Goal: Information Seeking & Learning: Check status

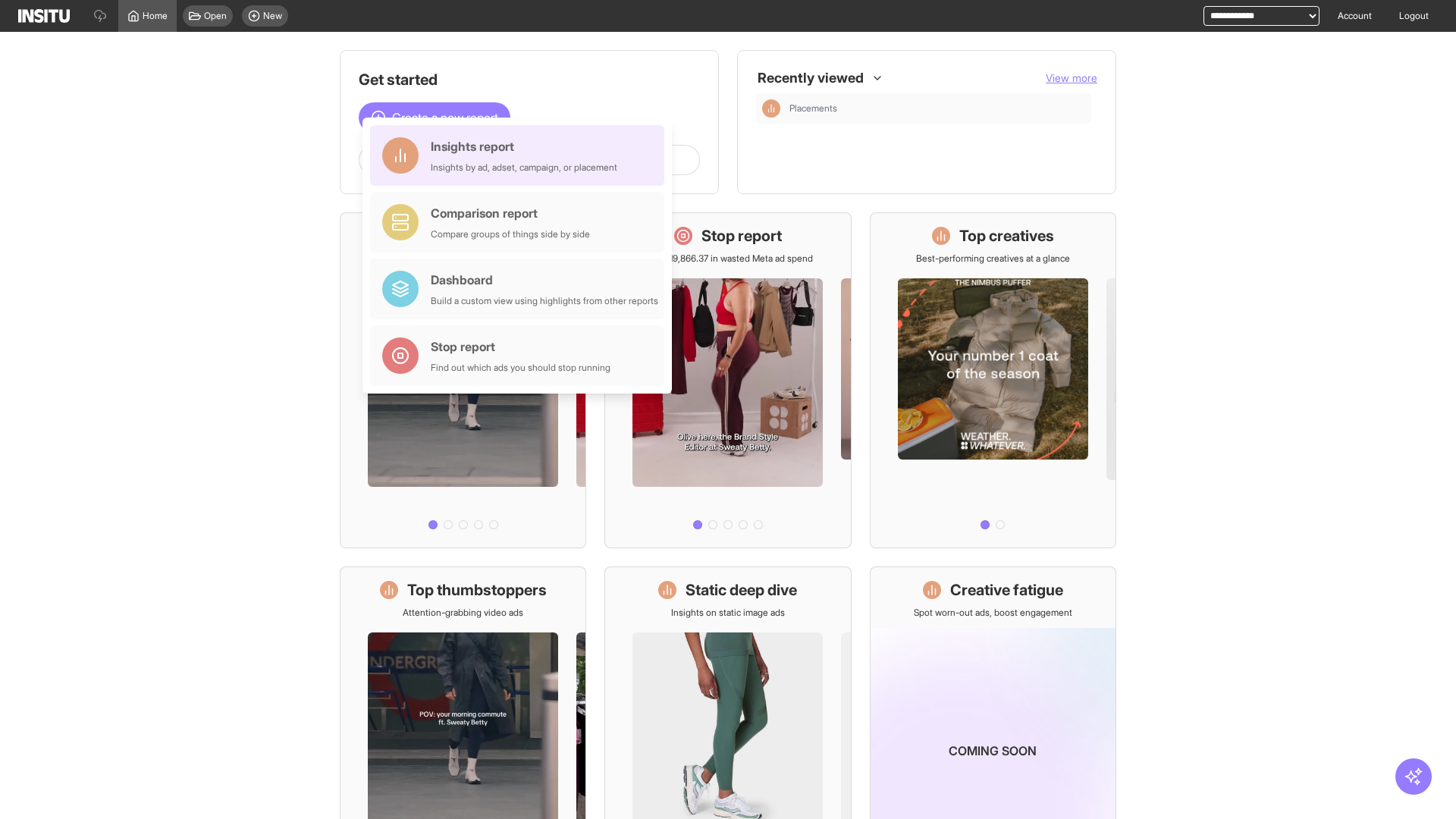
click at [521, 156] on div "Insights report Insights by ad, adset, campaign, or placement" at bounding box center [524, 155] width 187 height 36
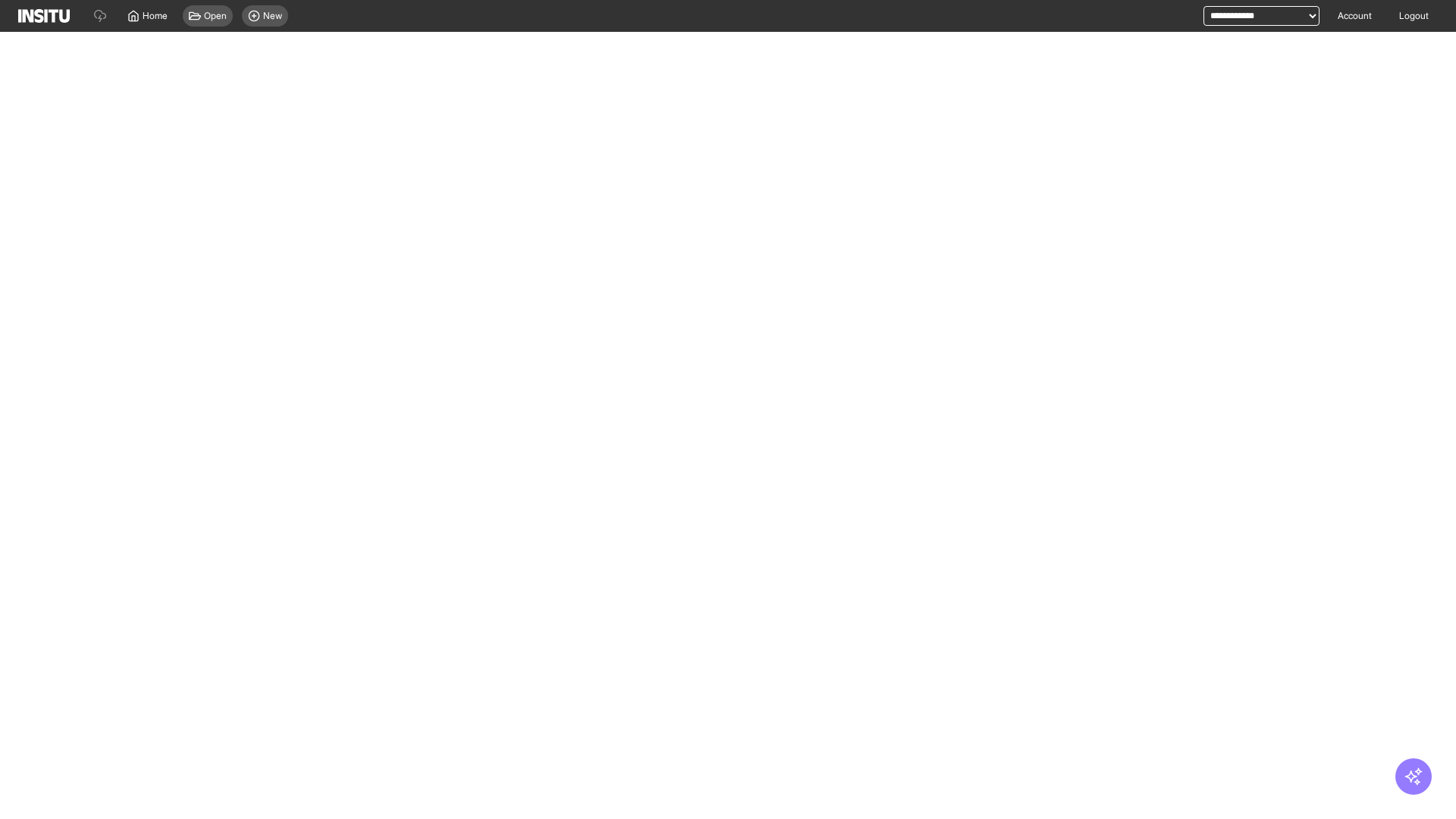
select select "**"
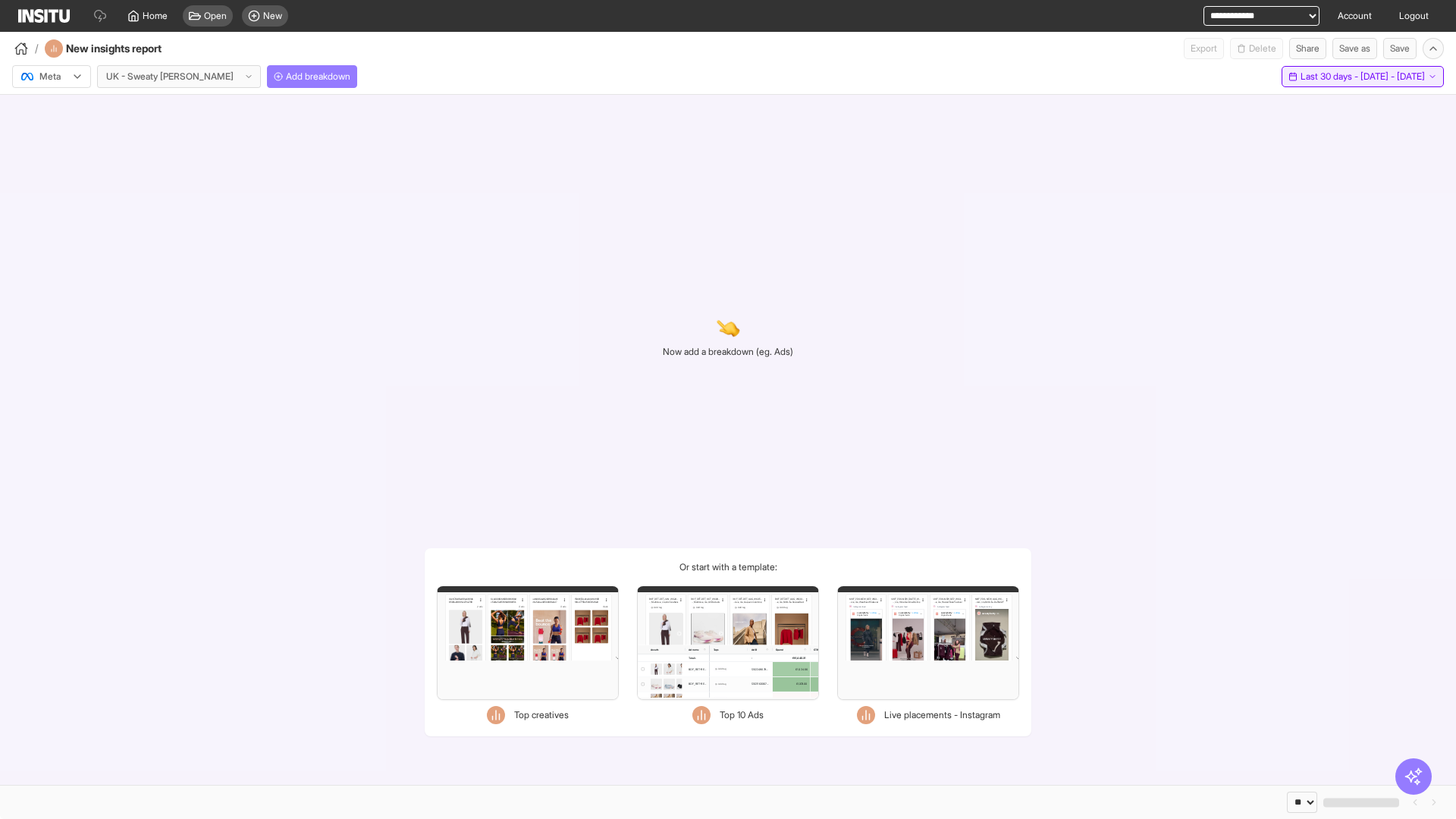
click at [1326, 76] on span "Last 30 days - [DATE] - [DATE]" at bounding box center [1362, 76] width 124 height 12
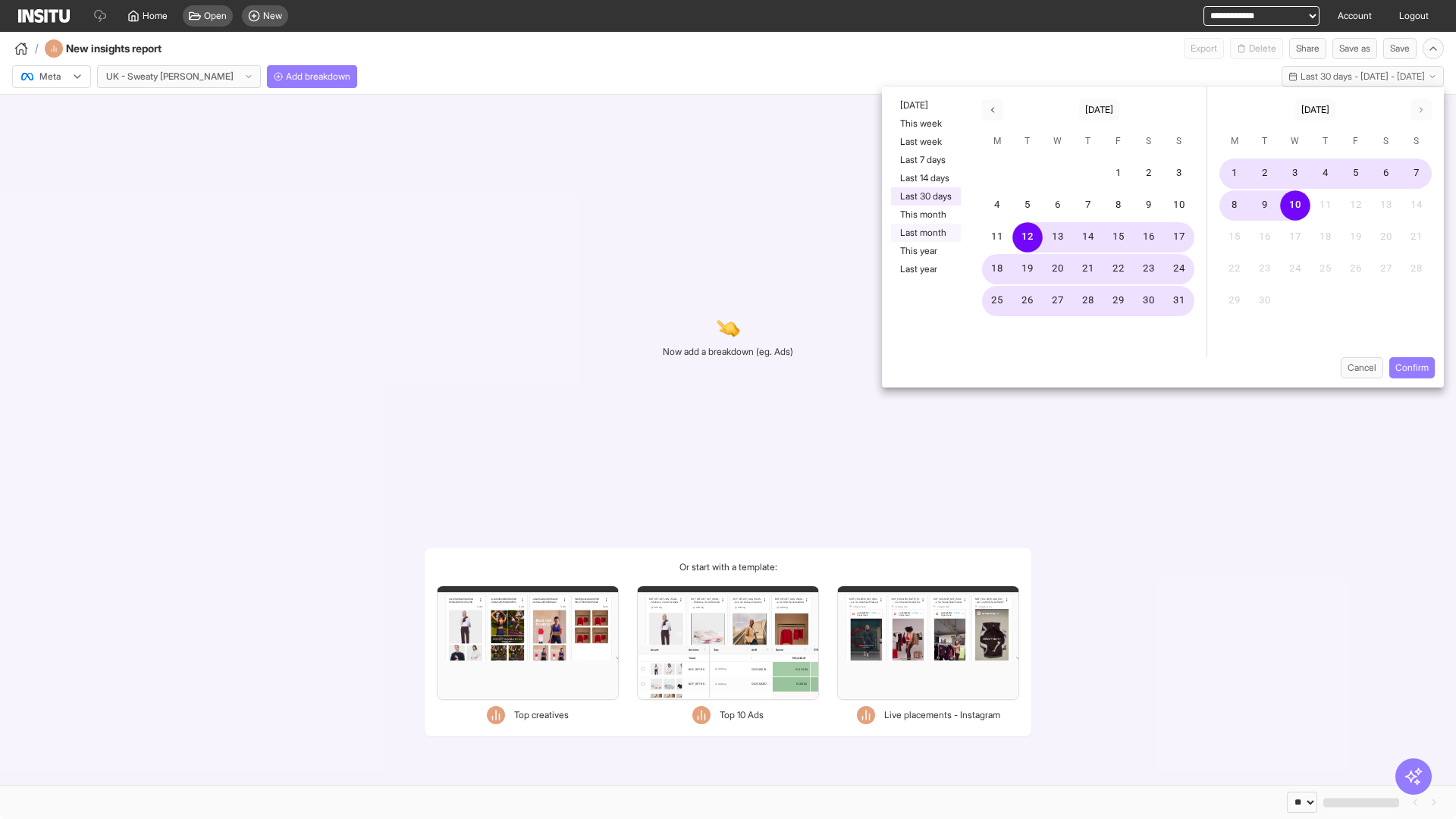
click at [924, 233] on button "Last month" at bounding box center [925, 233] width 69 height 19
